Goal: Task Accomplishment & Management: Manage account settings

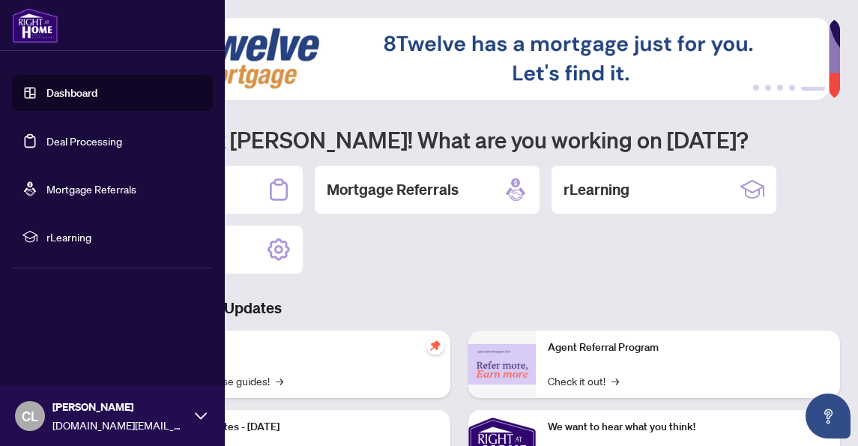
click at [70, 142] on link "Deal Processing" at bounding box center [84, 140] width 76 height 13
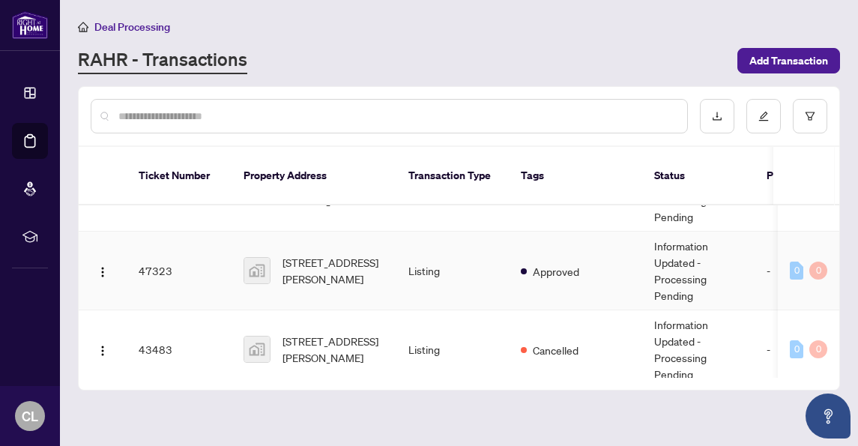
scroll to position [225, 0]
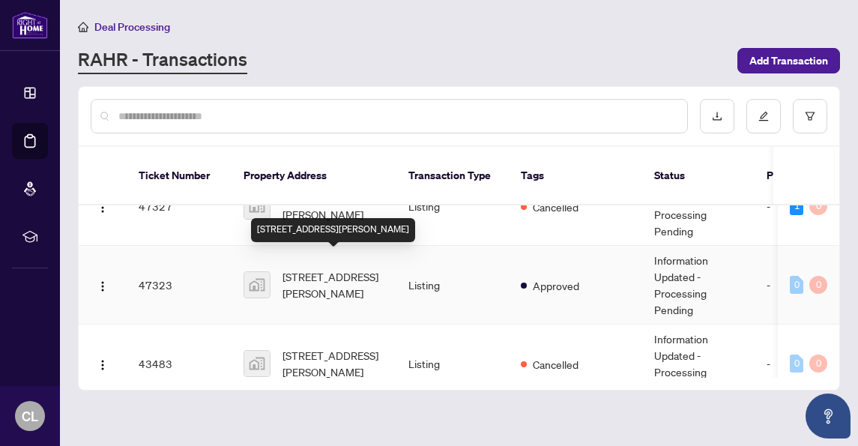
click at [334, 268] on span "[STREET_ADDRESS][PERSON_NAME]" at bounding box center [334, 284] width 102 height 33
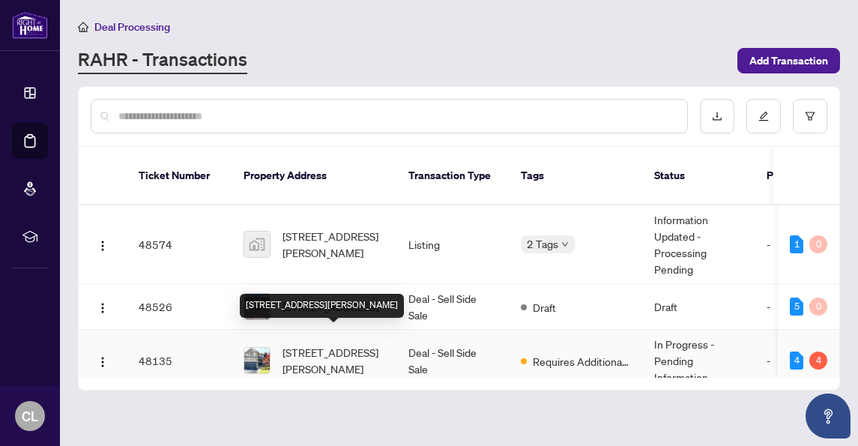
click at [329, 344] on span "[STREET_ADDRESS][PERSON_NAME]" at bounding box center [334, 360] width 102 height 33
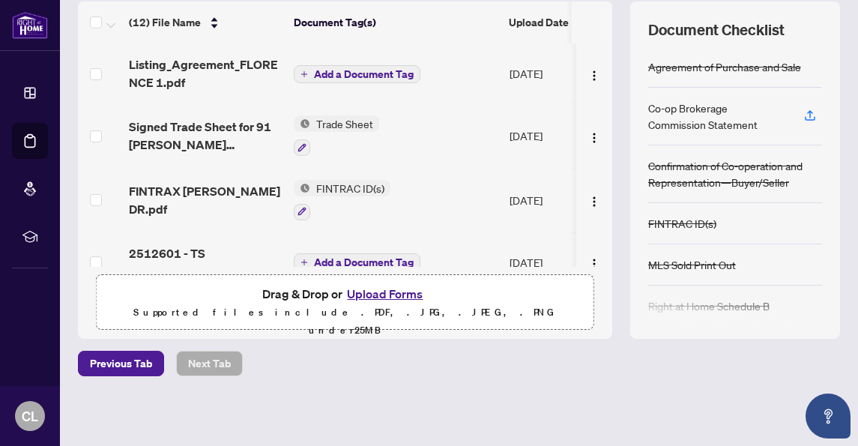
click at [345, 76] on span "Add a Document Tag" at bounding box center [364, 74] width 100 height 10
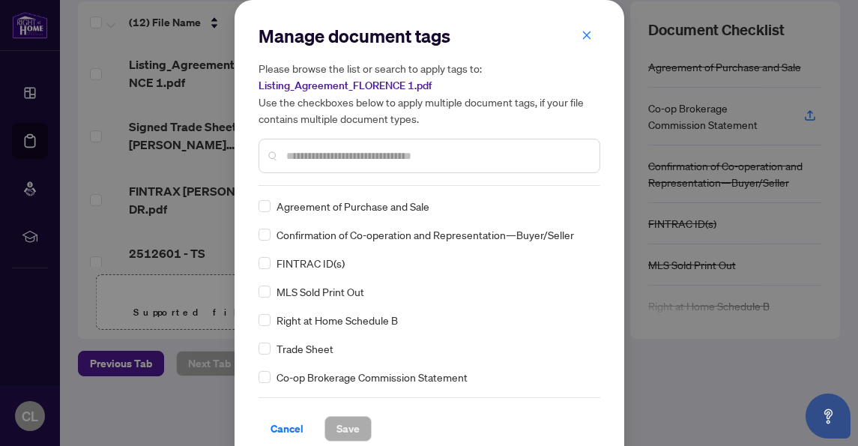
click at [286, 152] on input "text" at bounding box center [436, 156] width 301 height 16
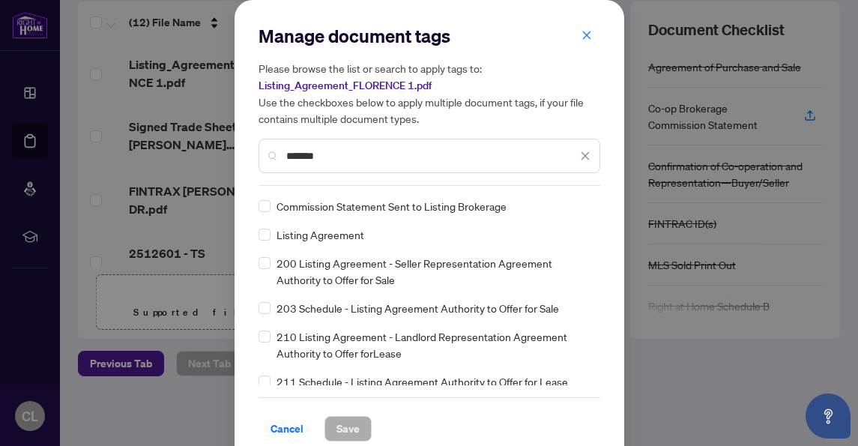
type input "*******"
click at [262, 270] on label at bounding box center [265, 263] width 12 height 16
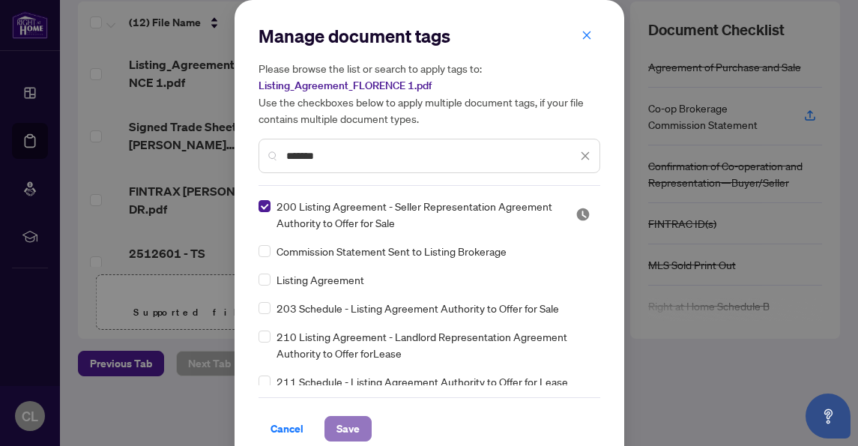
click at [345, 423] on span "Save" at bounding box center [348, 429] width 23 height 24
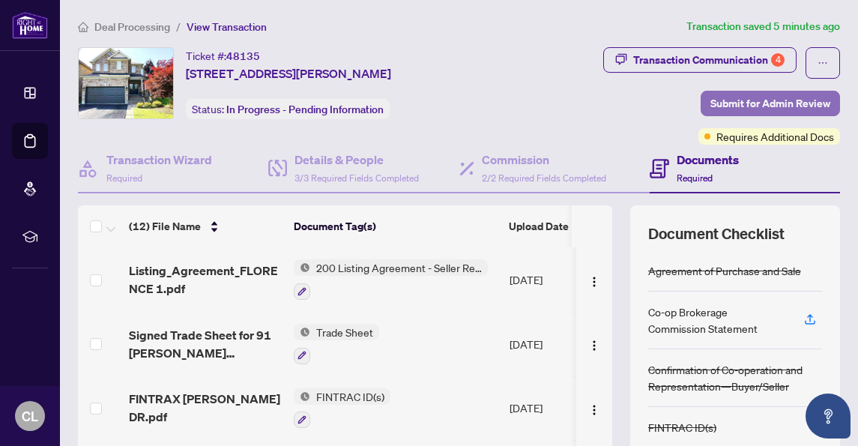
click at [754, 95] on span "Submit for Admin Review" at bounding box center [771, 103] width 120 height 24
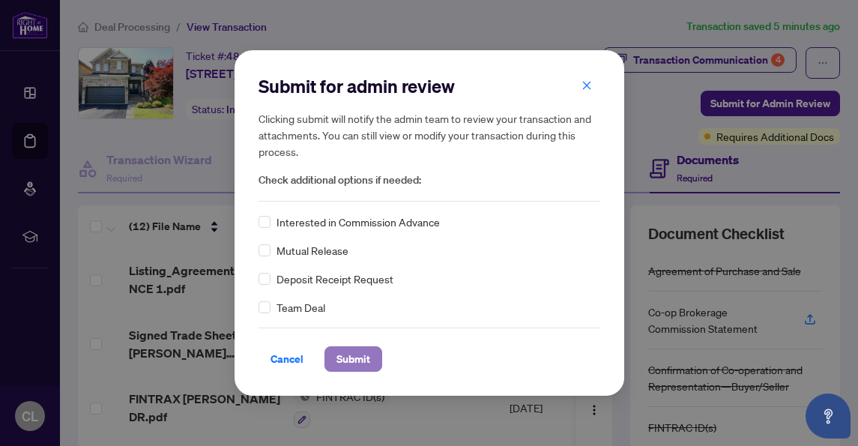
click at [349, 352] on span "Submit" at bounding box center [354, 359] width 34 height 24
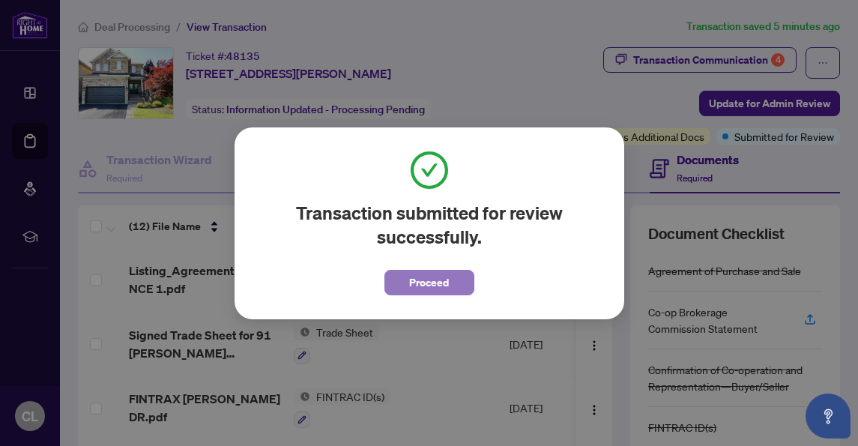
click at [445, 280] on span "Proceed" at bounding box center [429, 283] width 40 height 24
